Goal: Task Accomplishment & Management: Use online tool/utility

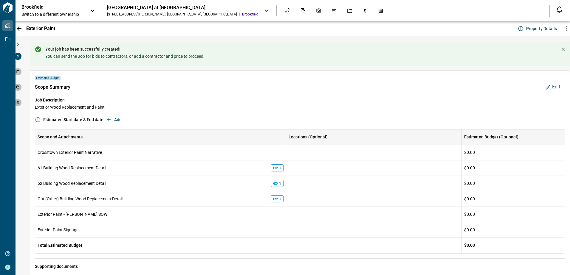
click at [213, 83] on div "Scope Summary Edit" at bounding box center [300, 87] width 530 height 10
click at [556, 86] on span "Edit" at bounding box center [556, 87] width 8 height 6
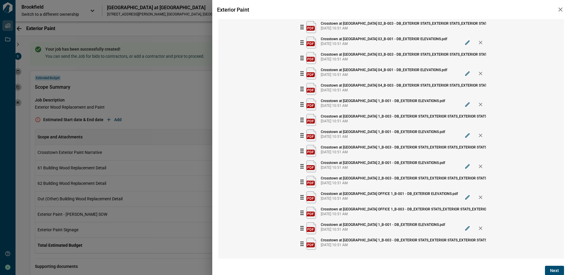
scroll to position [351, 0]
